Goal: Consume media (video, audio)

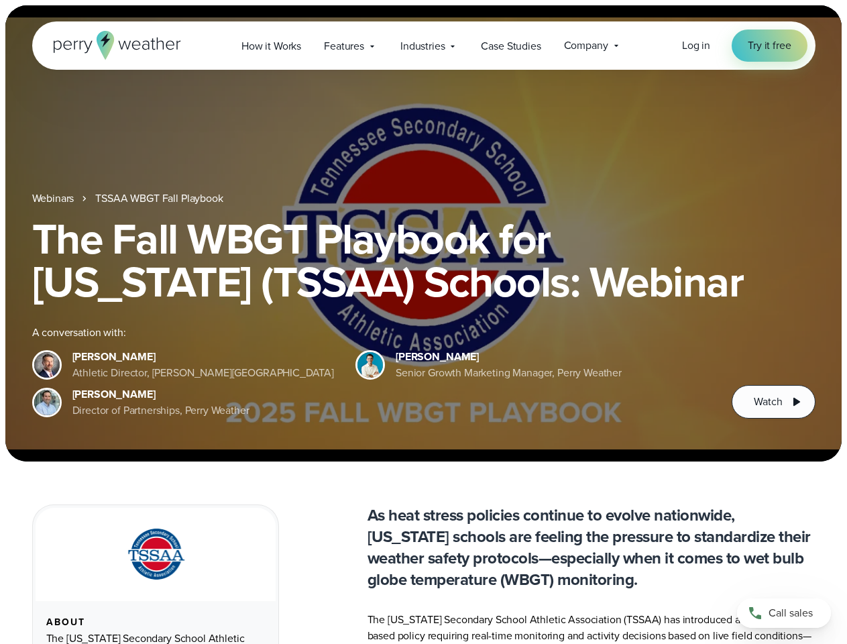
click at [423, 322] on div "The Fall WBGT Playbook for [US_STATE] (TSSAA) Schools: Webinar A conversation w…" at bounding box center [423, 317] width 783 height 201
click at [423, 46] on span "Industries" at bounding box center [422, 46] width 44 height 16
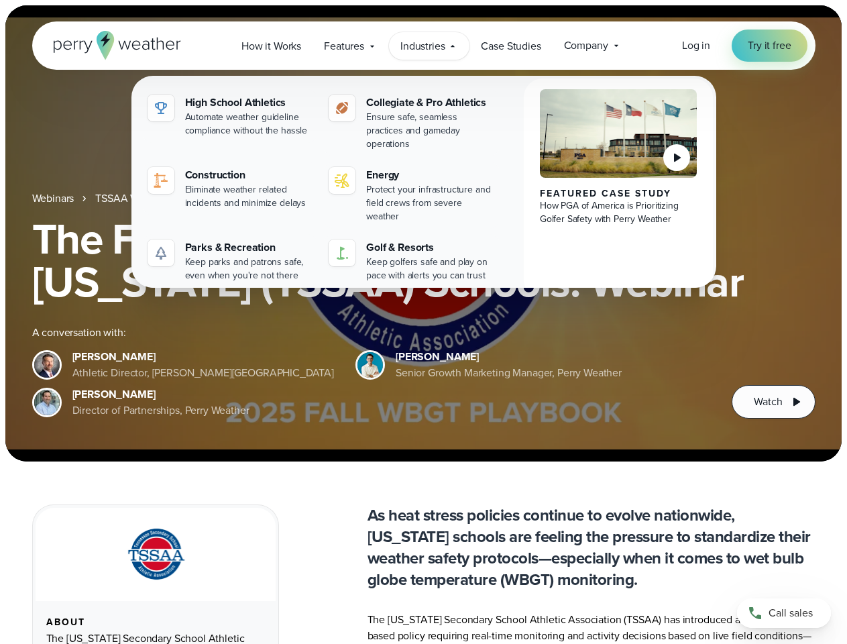
click at [423, 233] on h1 "The Fall WBGT Playbook for [US_STATE] (TSSAA) Schools: Webinar" at bounding box center [423, 260] width 783 height 86
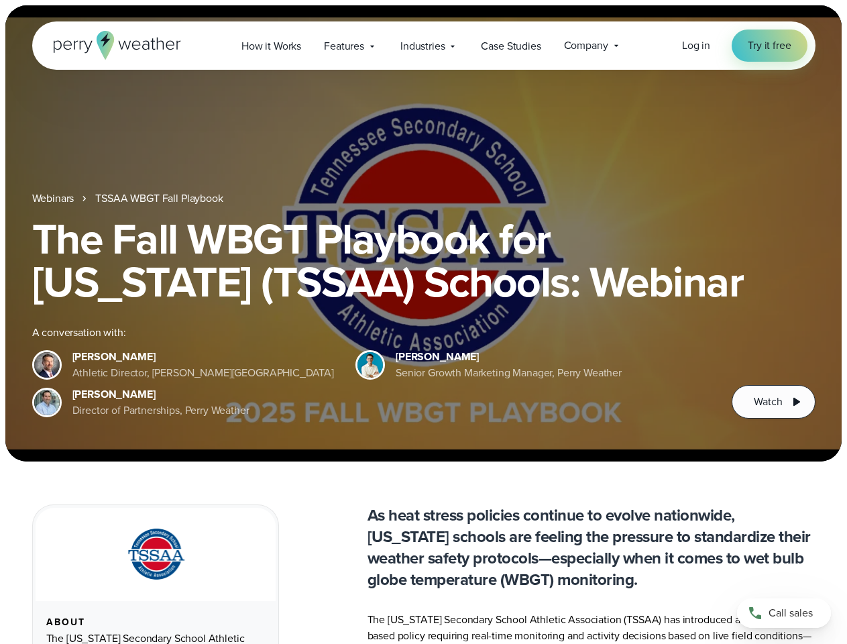
click at [160, 199] on link "TSSAA WBGT Fall Playbook" at bounding box center [158, 198] width 127 height 16
click at [773, 402] on span "Watch" at bounding box center [768, 402] width 28 height 16
